Goal: Task Accomplishment & Management: Manage account settings

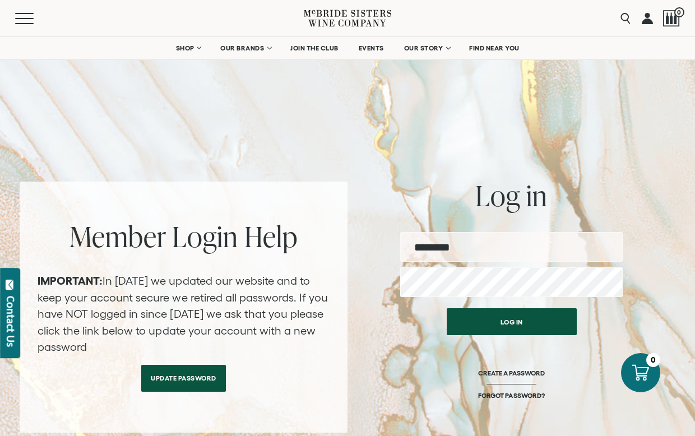
type input "**********"
click at [511, 322] on button "Log in" at bounding box center [511, 321] width 130 height 27
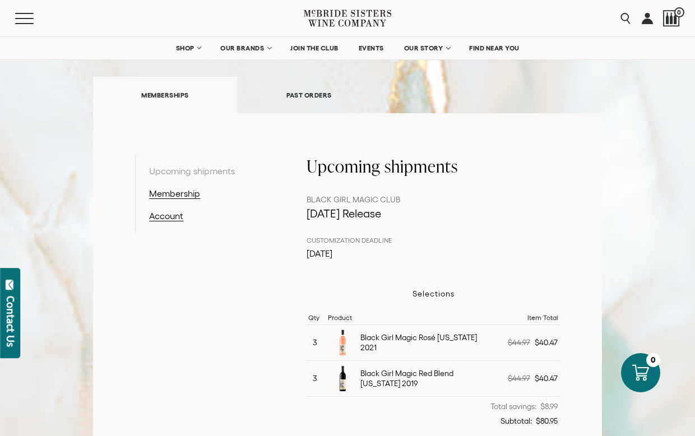
scroll to position [155, 0]
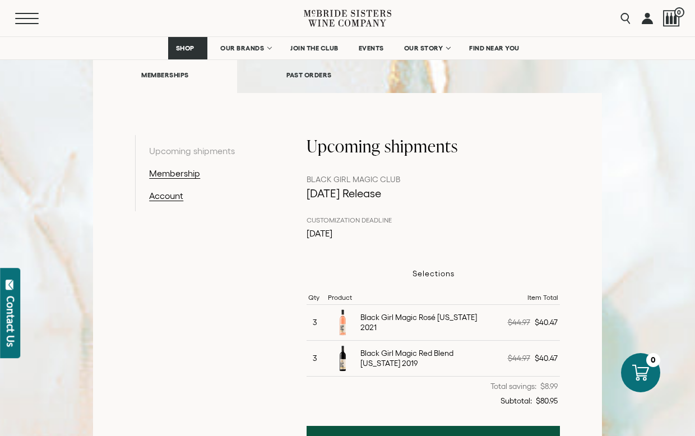
click at [27, 13] on span "Mobile Menu Trigger" at bounding box center [27, 13] width 24 height 1
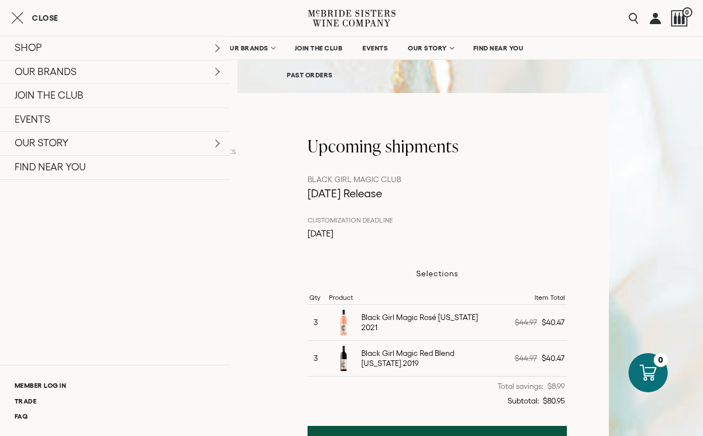
click at [211, 324] on div "SHOP Sets Reds Whites Rosé Sparkling All Wines OUR BRANDS McBride Sisters Colle…" at bounding box center [115, 224] width 230 height 399
click at [19, 15] on icon "Close cart" at bounding box center [17, 17] width 12 height 13
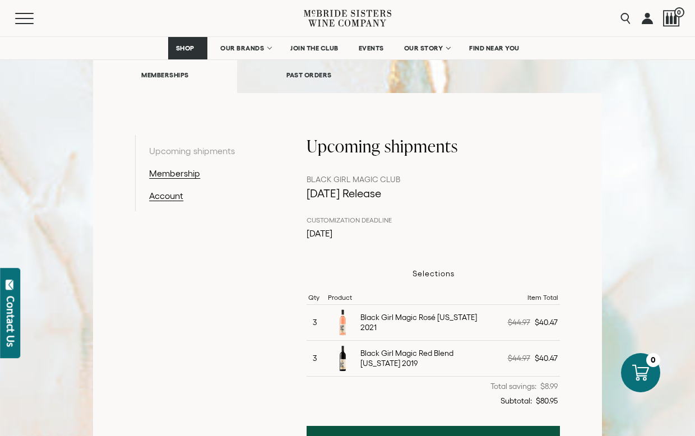
click at [645, 21] on link at bounding box center [646, 18] width 11 height 36
